Goal: Task Accomplishment & Management: Manage account settings

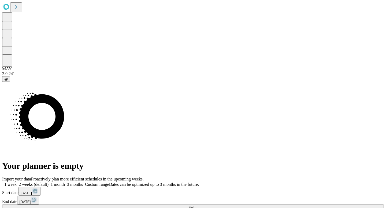
click at [8, 81] on span "@" at bounding box center [6, 79] width 4 height 4
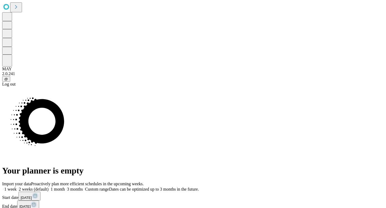
click at [8, 81] on span "@" at bounding box center [6, 79] width 4 height 4
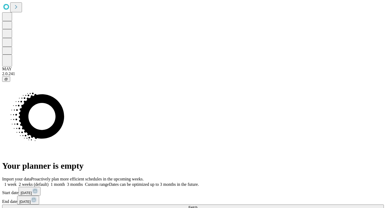
click at [8, 81] on span "@" at bounding box center [6, 79] width 4 height 4
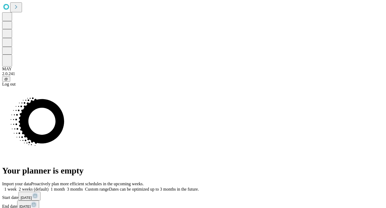
click at [24, 87] on div "Log out" at bounding box center [193, 84] width 382 height 5
